Goal: Find specific page/section: Find specific page/section

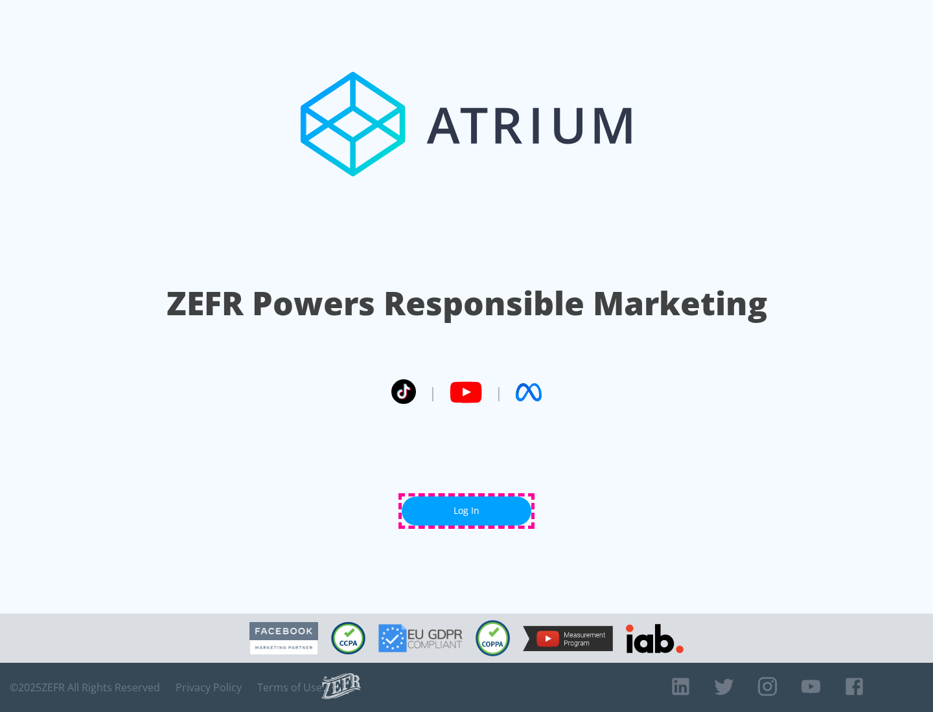
click at [466, 511] on link "Log In" at bounding box center [467, 511] width 130 height 29
